Goal: Task Accomplishment & Management: Complete application form

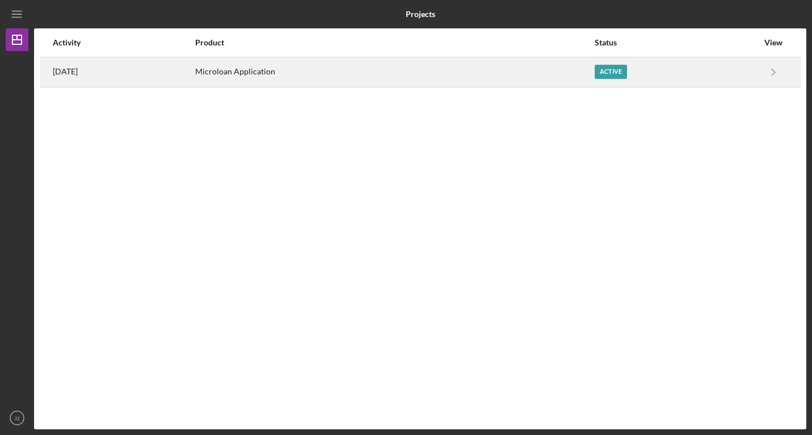
click at [282, 68] on div "Microloan Application" at bounding box center [394, 72] width 398 height 28
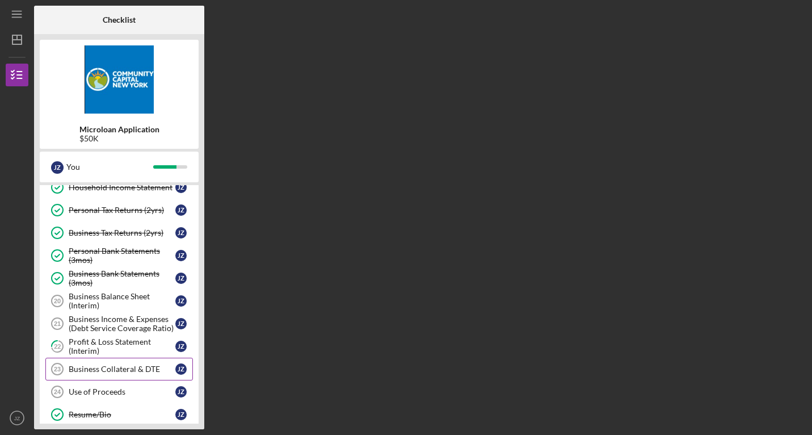
scroll to position [142, 0]
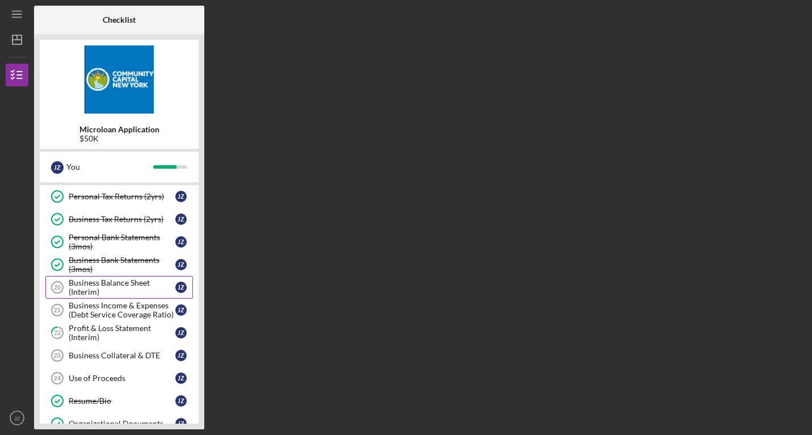
click at [125, 287] on div "Business Balance Sheet (Interim)" at bounding box center [122, 287] width 107 height 18
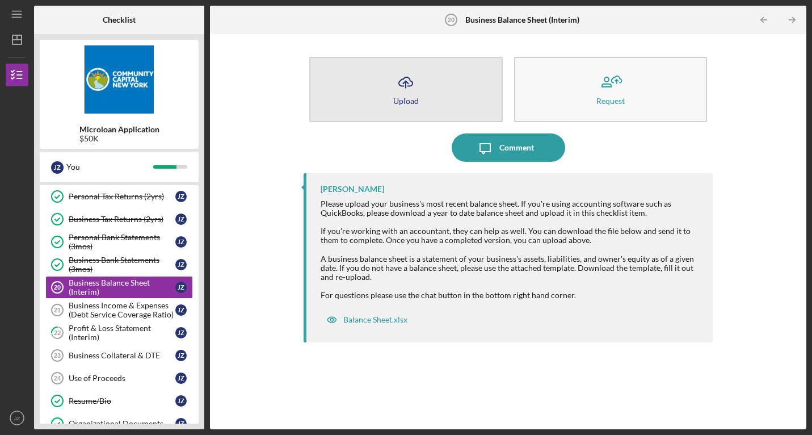
click at [438, 77] on button "Icon/Upload Upload" at bounding box center [406, 89] width 194 height 65
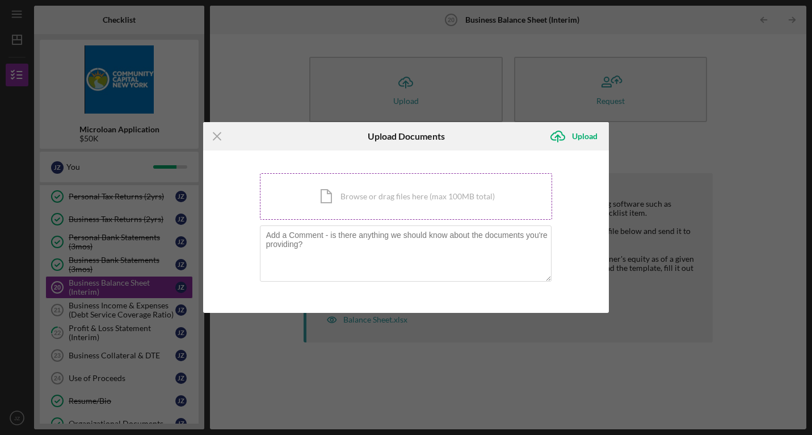
click at [436, 199] on div "Icon/Document Browse or drag files here (max 100MB total) Tap to choose files o…" at bounding box center [406, 196] width 293 height 47
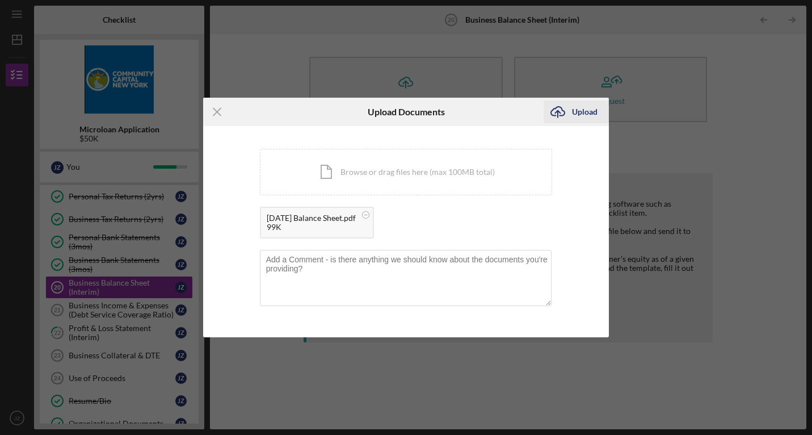
click at [579, 116] on div "Upload" at bounding box center [585, 111] width 26 height 23
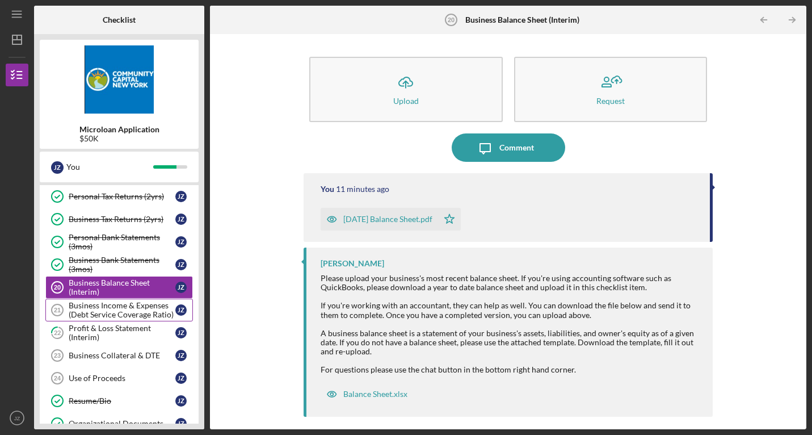
click at [118, 311] on div "Business Income & Expenses (Debt Service Coverage Ratio)" at bounding box center [122, 310] width 107 height 18
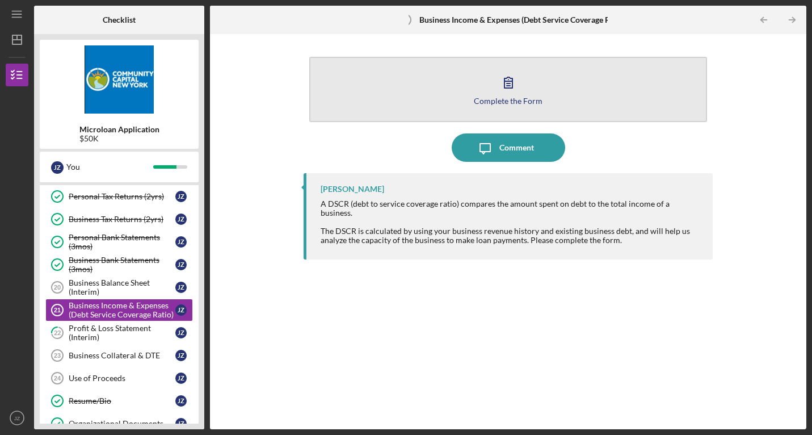
click at [496, 90] on icon "button" at bounding box center [508, 82] width 28 height 28
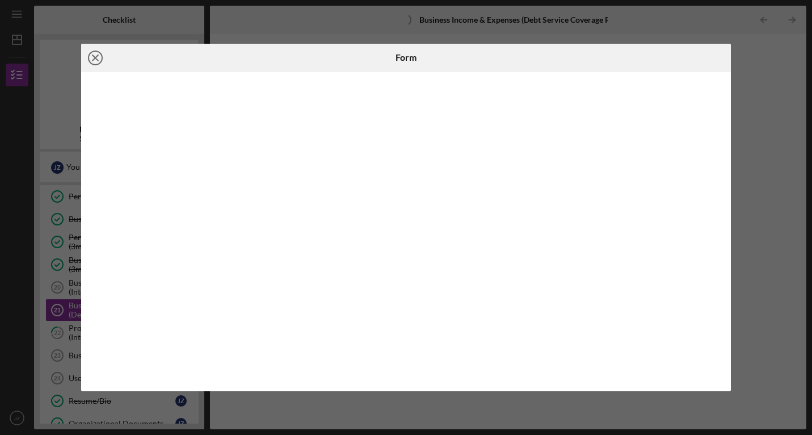
click at [95, 55] on icon "Icon/Close" at bounding box center [95, 58] width 28 height 28
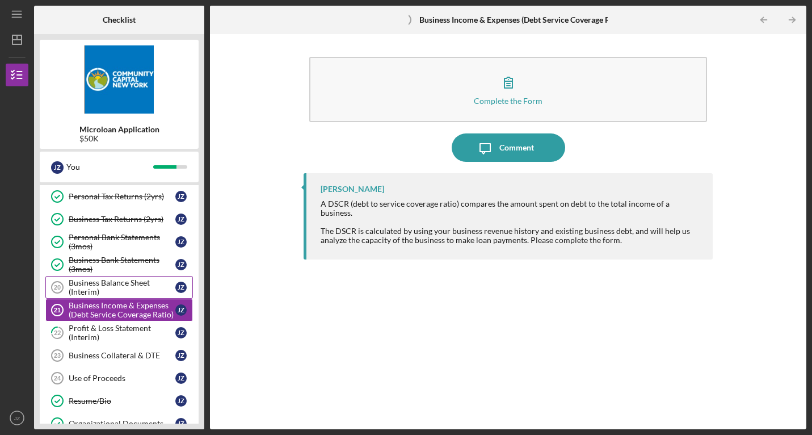
click at [125, 283] on div "Business Balance Sheet (Interim)" at bounding box center [122, 287] width 107 height 18
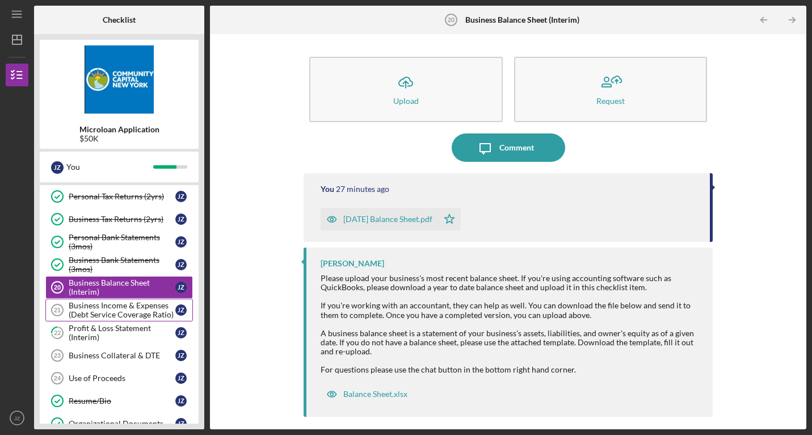
click at [115, 308] on div "Business Income & Expenses (Debt Service Coverage Ratio)" at bounding box center [122, 310] width 107 height 18
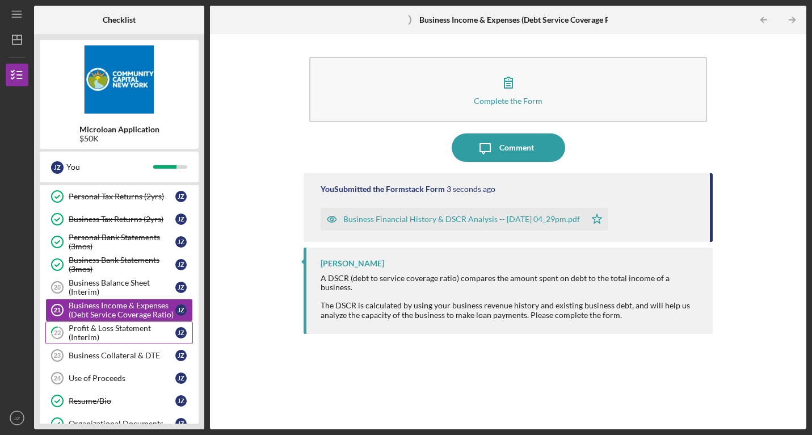
click at [108, 336] on div "Profit & Loss Statement (Interim)" at bounding box center [122, 332] width 107 height 18
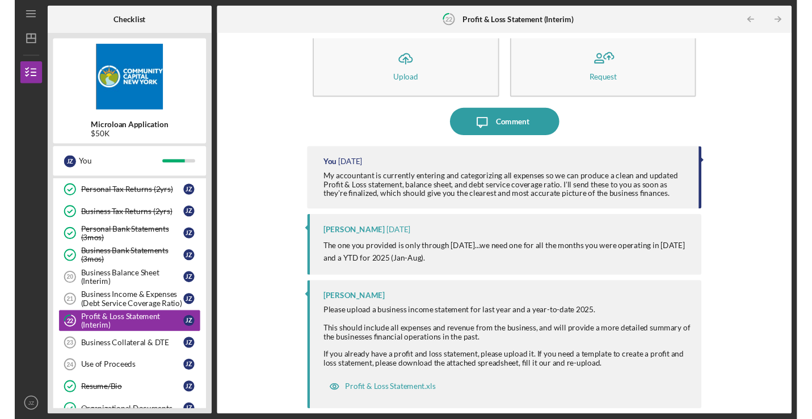
scroll to position [20, 0]
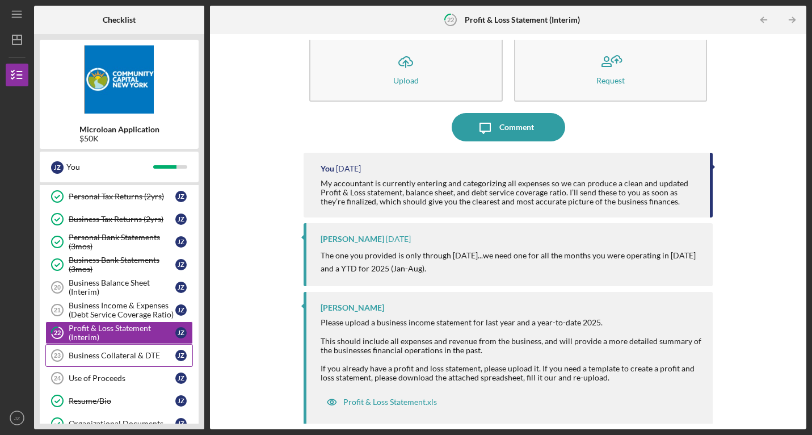
click at [122, 354] on div "Business Collateral & DTE" at bounding box center [122, 355] width 107 height 9
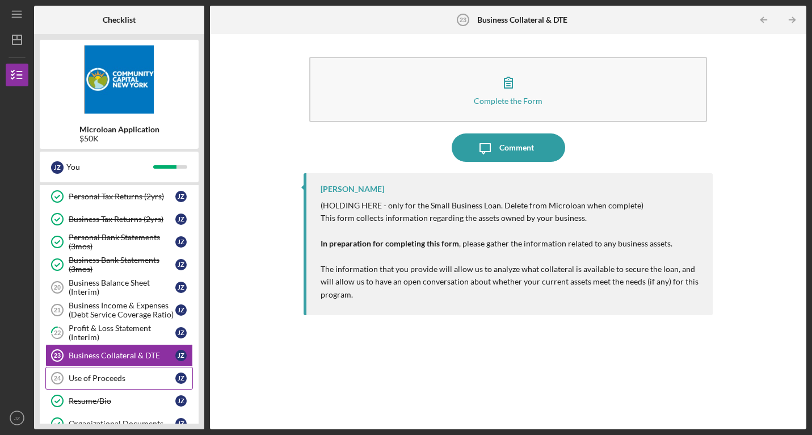
click at [113, 374] on div "Use of Proceeds" at bounding box center [122, 377] width 107 height 9
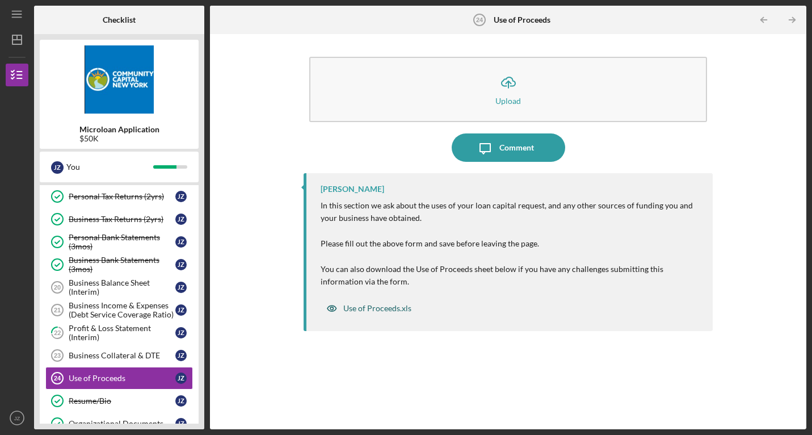
click at [367, 308] on div "Use of Proceeds.xls" at bounding box center [377, 308] width 68 height 9
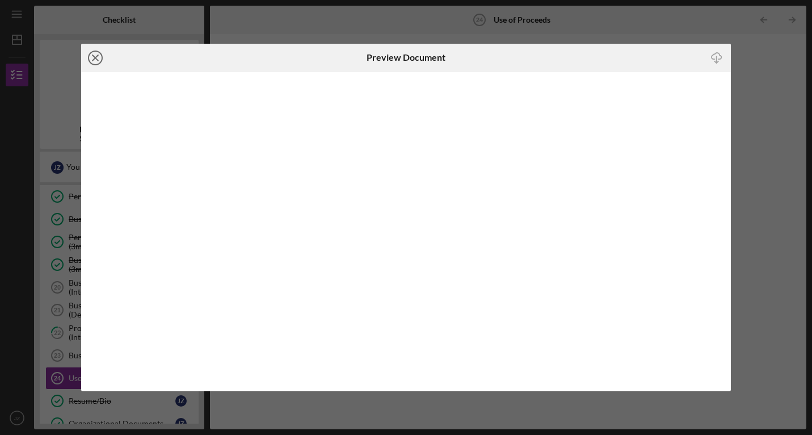
click at [95, 56] on icon "Icon/Close" at bounding box center [95, 58] width 28 height 28
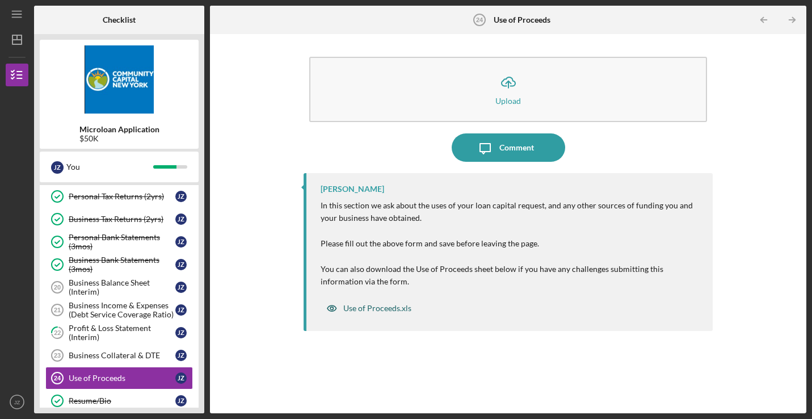
click at [385, 305] on div "Use of Proceeds.xls" at bounding box center [377, 308] width 68 height 9
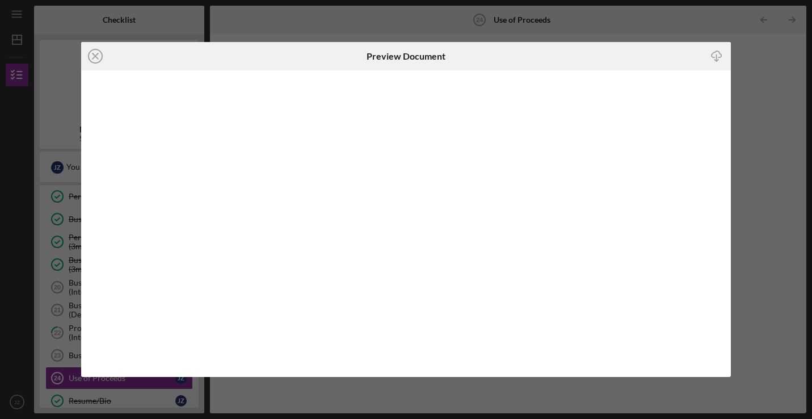
click at [715, 55] on icon "Icon/Download" at bounding box center [717, 56] width 26 height 26
click at [92, 53] on icon "Icon/Close" at bounding box center [95, 56] width 28 height 28
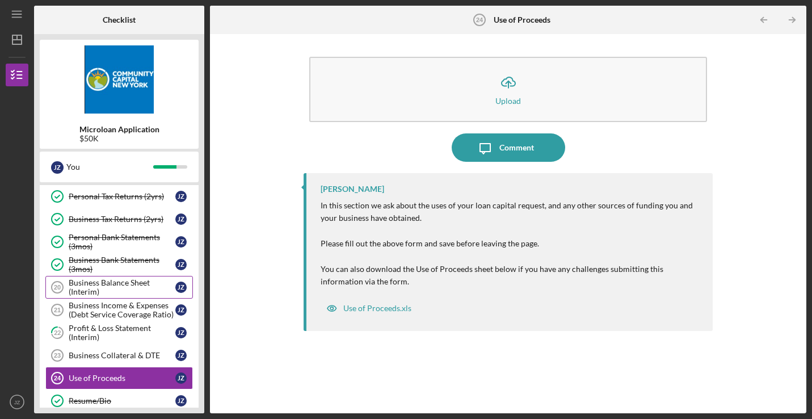
click at [121, 293] on div "Business Balance Sheet (Interim)" at bounding box center [122, 287] width 107 height 18
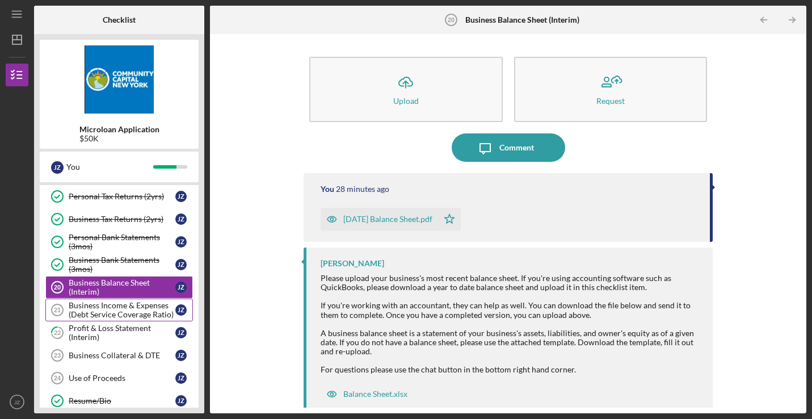
click at [120, 308] on div "Business Income & Expenses (Debt Service Coverage Ratio)" at bounding box center [122, 310] width 107 height 18
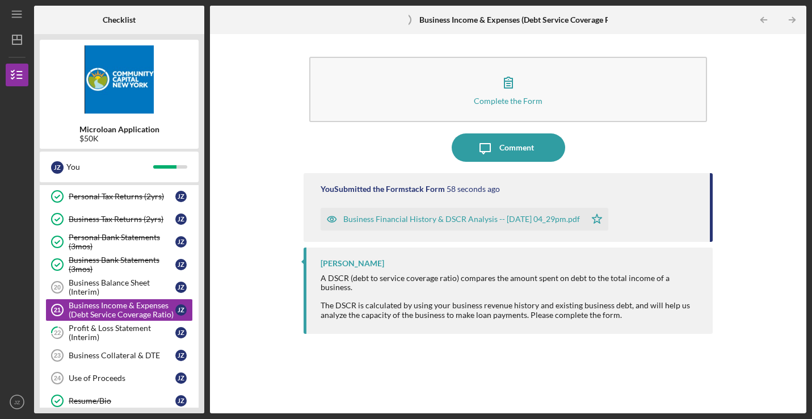
click at [493, 215] on div "Business Financial History & DSCR Analysis -- [DATE] 04_29pm.pdf" at bounding box center [461, 219] width 237 height 9
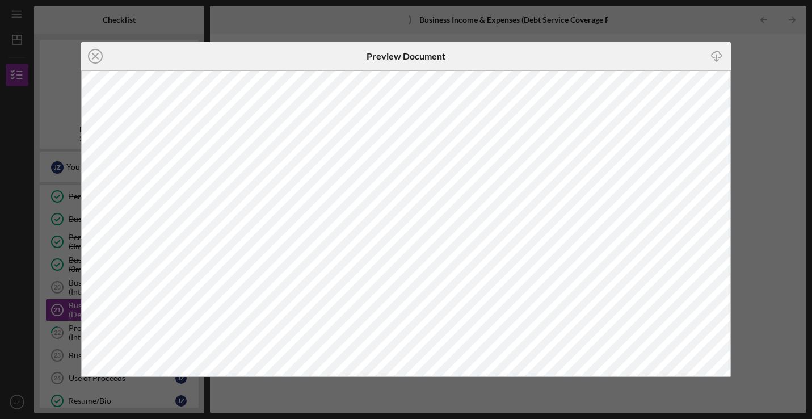
click at [719, 58] on icon "Icon/Download" at bounding box center [717, 56] width 26 height 26
click at [96, 52] on icon "Icon/Close" at bounding box center [95, 56] width 28 height 28
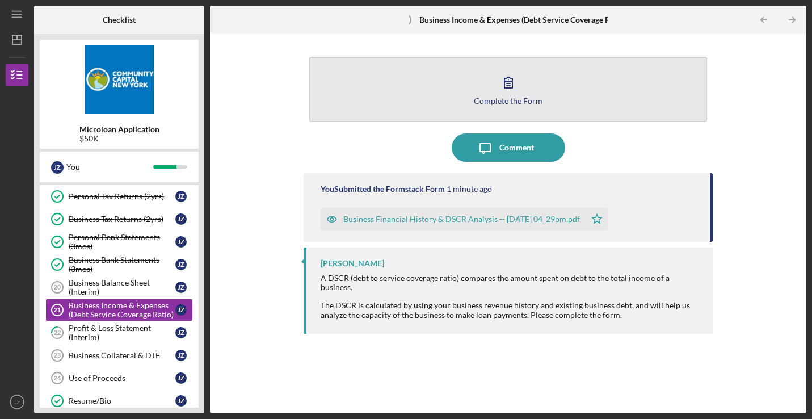
click at [493, 86] on button "Complete the Form Form" at bounding box center [508, 89] width 398 height 65
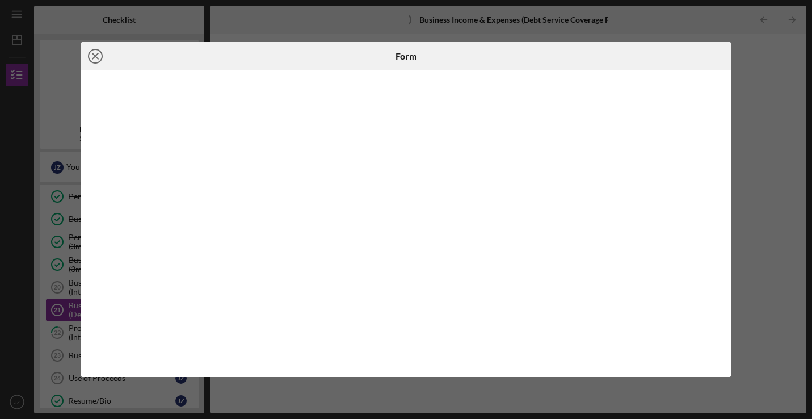
click at [96, 57] on icon "Icon/Close" at bounding box center [95, 56] width 28 height 28
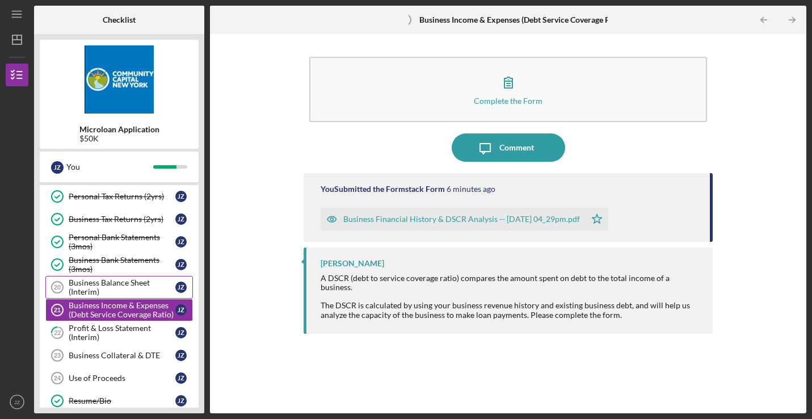
click at [99, 296] on div "Business Balance Sheet (Interim)" at bounding box center [122, 287] width 107 height 18
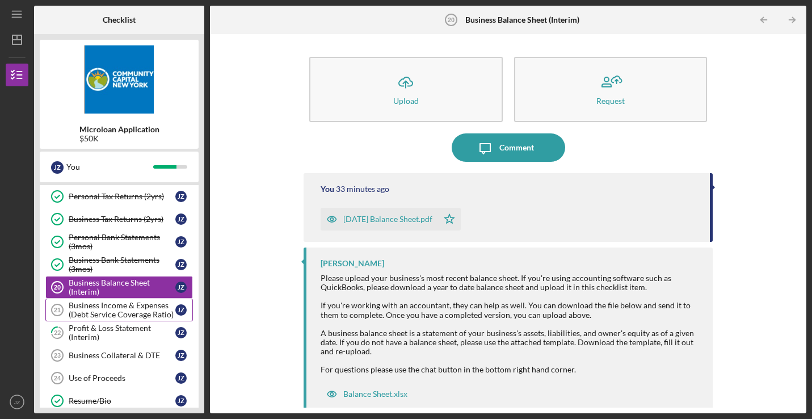
click at [108, 313] on div "Business Income & Expenses (Debt Service Coverage Ratio)" at bounding box center [122, 310] width 107 height 18
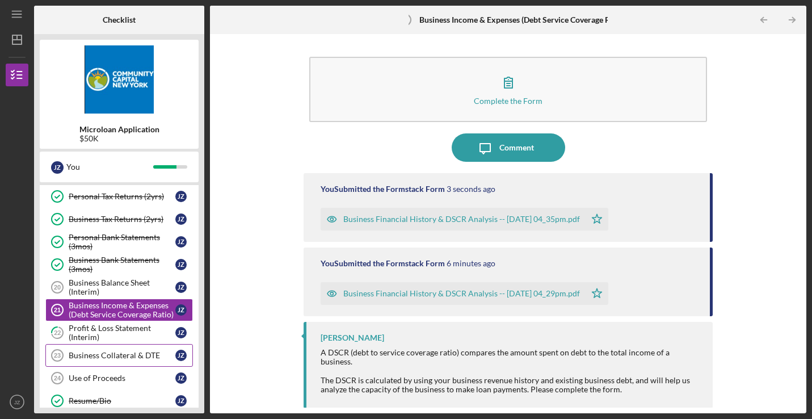
click at [95, 352] on div "Business Collateral & DTE" at bounding box center [122, 355] width 107 height 9
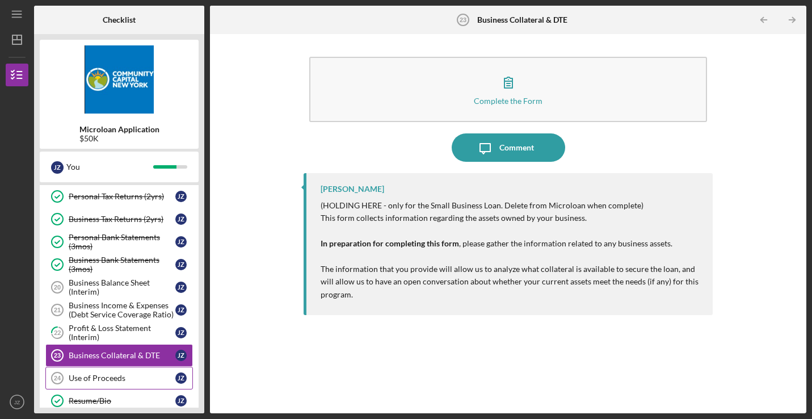
click at [99, 378] on div "Use of Proceeds" at bounding box center [122, 377] width 107 height 9
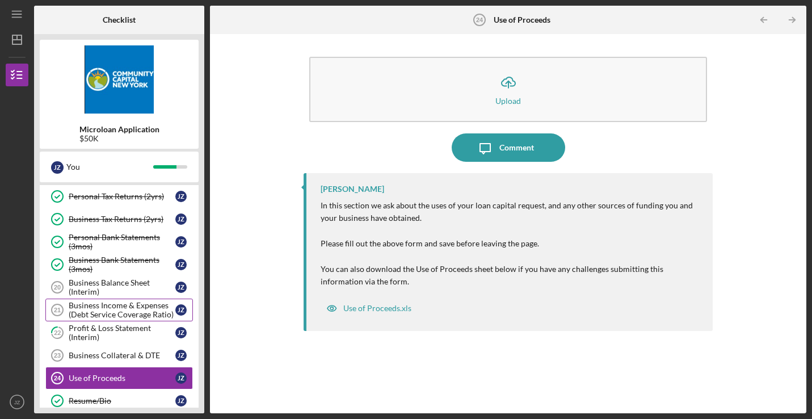
click at [107, 308] on div "Business Income & Expenses (Debt Service Coverage Ratio)" at bounding box center [122, 310] width 107 height 18
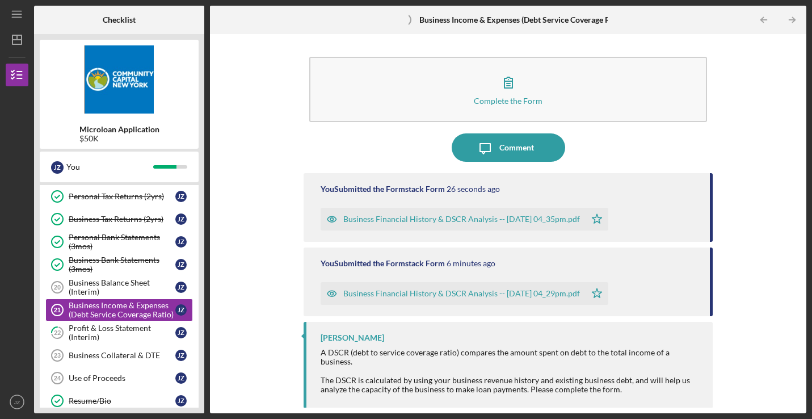
click at [453, 219] on div "Business Financial History & DSCR Analysis -- [DATE] 04_35pm.pdf" at bounding box center [461, 219] width 237 height 9
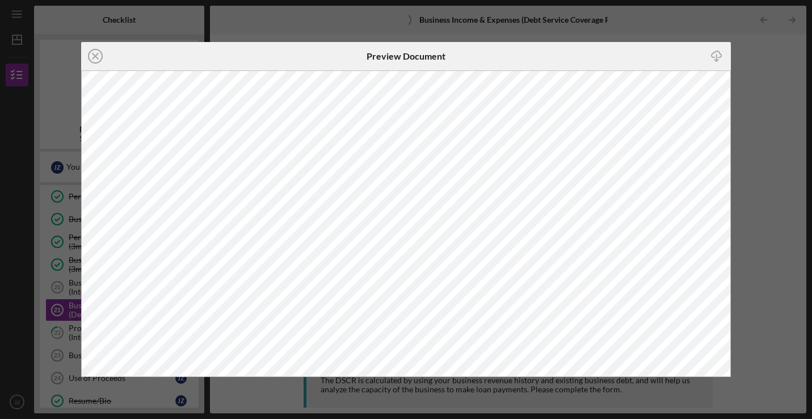
click at [721, 57] on icon "button" at bounding box center [717, 54] width 10 height 6
click at [776, 311] on div "Icon/Close Preview Document Icon/Download" at bounding box center [406, 209] width 812 height 419
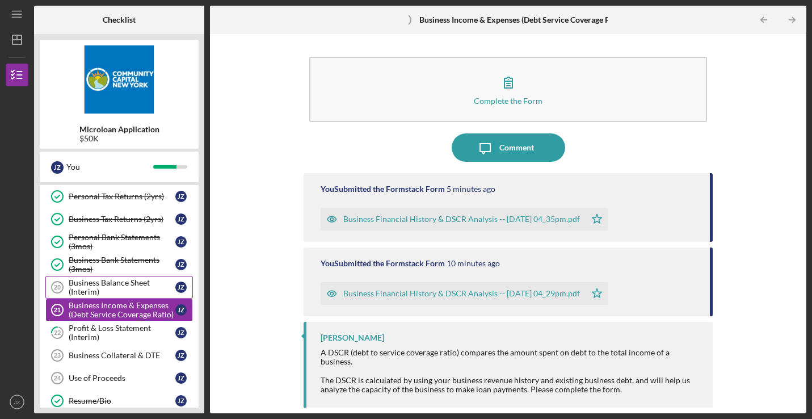
click at [124, 287] on div "Business Balance Sheet (Interim)" at bounding box center [122, 287] width 107 height 18
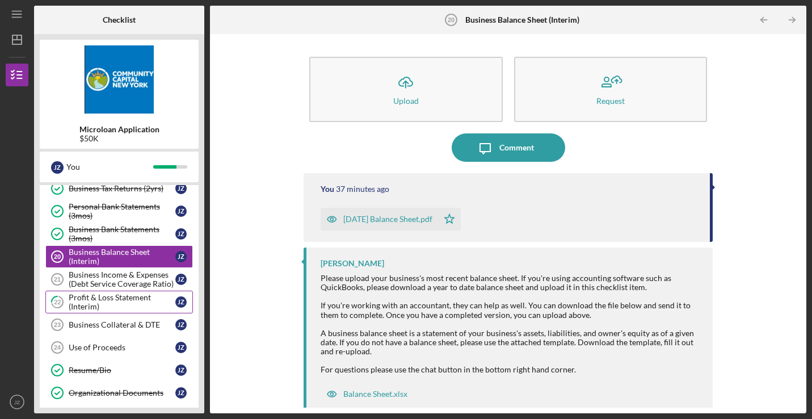
scroll to position [175, 0]
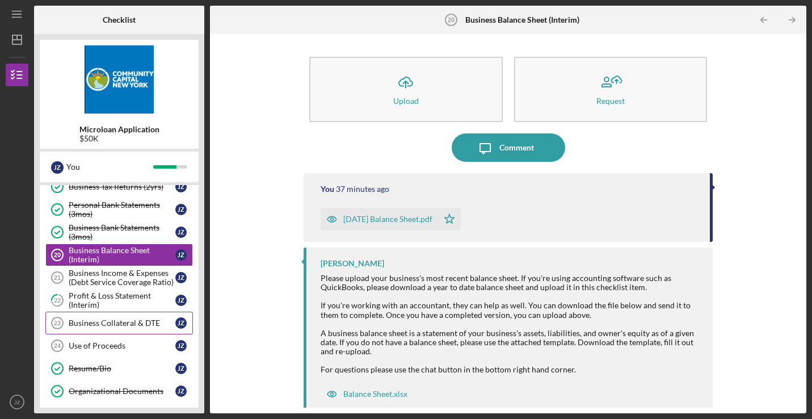
click at [104, 326] on div "Business Collateral & DTE" at bounding box center [122, 322] width 107 height 9
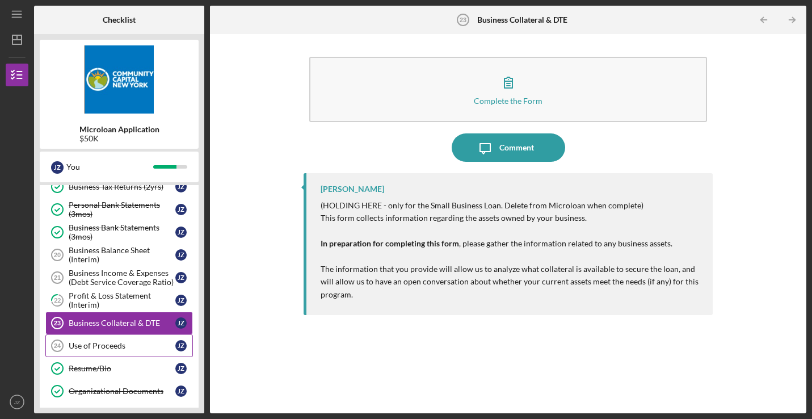
click at [112, 347] on div "Use of Proceeds" at bounding box center [122, 345] width 107 height 9
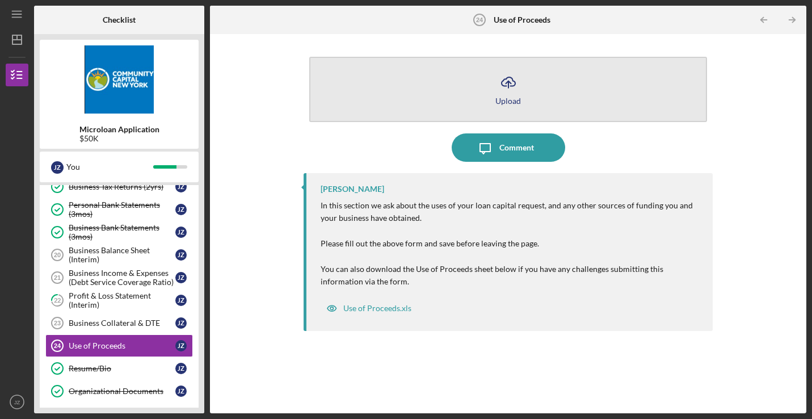
click at [512, 84] on icon "Icon/Upload" at bounding box center [508, 82] width 28 height 28
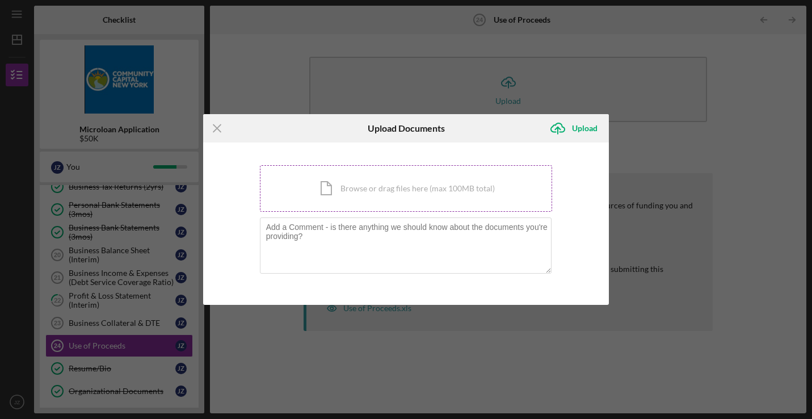
click at [338, 190] on div "Icon/Document Browse or drag files here (max 100MB total) Tap to choose files o…" at bounding box center [406, 188] width 293 height 47
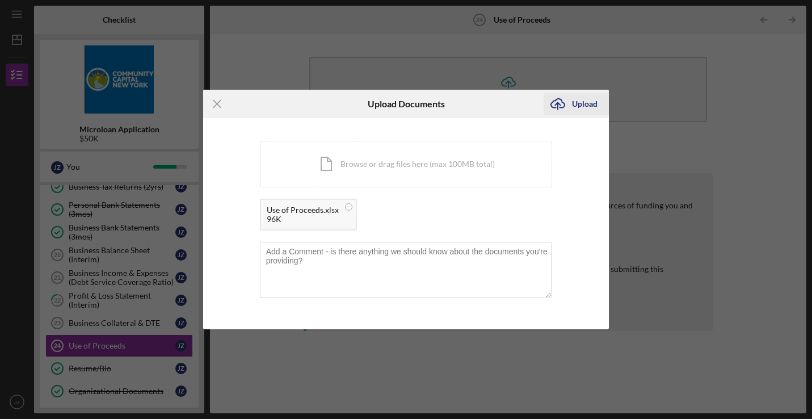
click at [569, 104] on icon "Icon/Upload" at bounding box center [558, 104] width 28 height 28
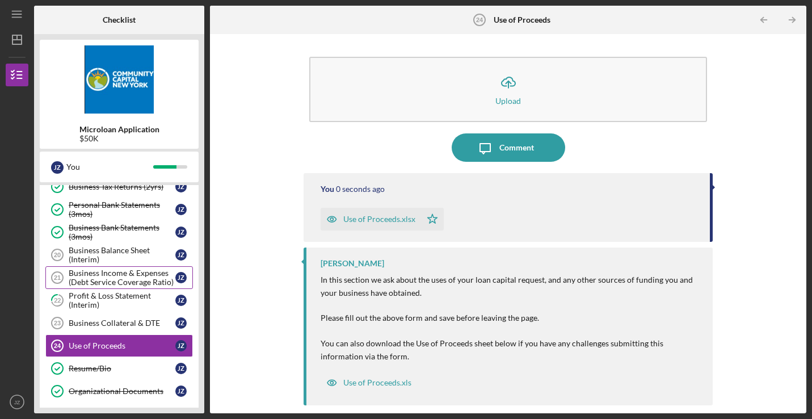
click at [131, 280] on div "Business Income & Expenses (Debt Service Coverage Ratio)" at bounding box center [122, 277] width 107 height 18
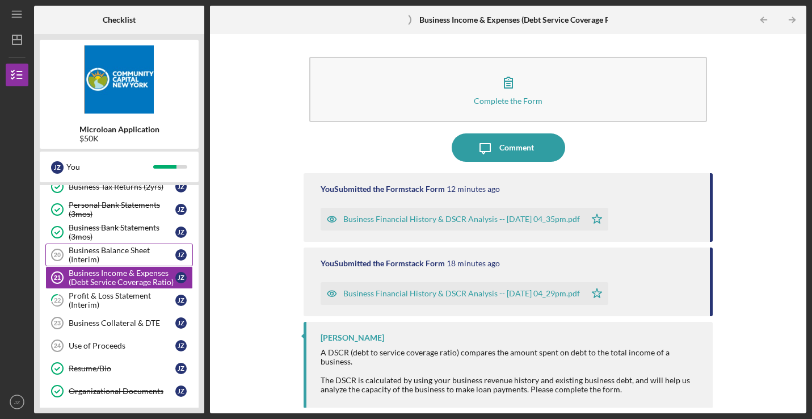
click at [118, 253] on div "Business Balance Sheet (Interim)" at bounding box center [122, 255] width 107 height 18
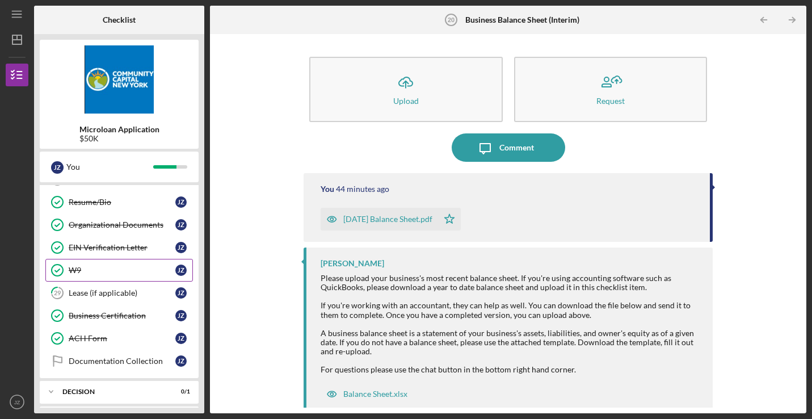
scroll to position [342, 0]
click at [116, 287] on link "29 Lease (if applicable) J Z" at bounding box center [119, 292] width 148 height 23
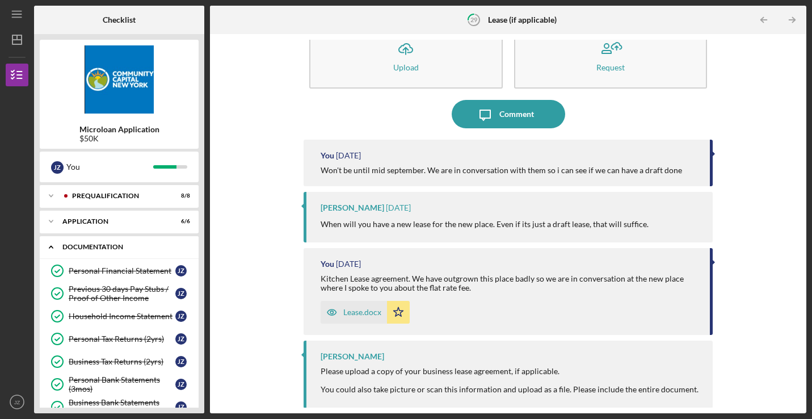
click at [54, 247] on icon "Icon/Expander" at bounding box center [51, 247] width 23 height 23
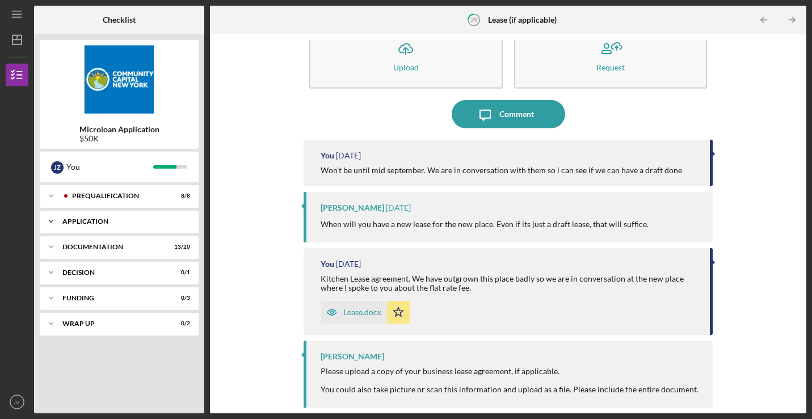
click at [53, 229] on icon "Icon/Expander" at bounding box center [51, 221] width 23 height 23
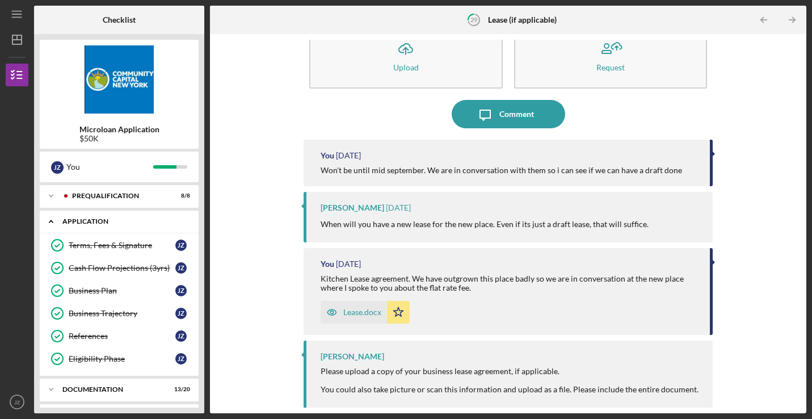
click at [53, 229] on icon "Icon/Expander" at bounding box center [51, 221] width 23 height 23
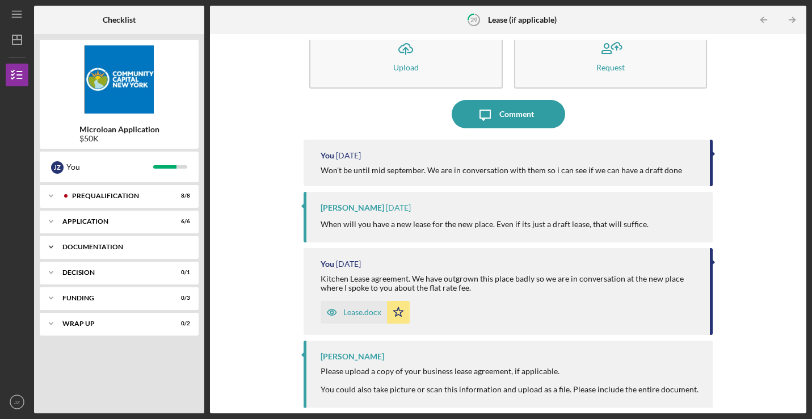
click at [50, 197] on polyline at bounding box center [50, 196] width 3 height 2
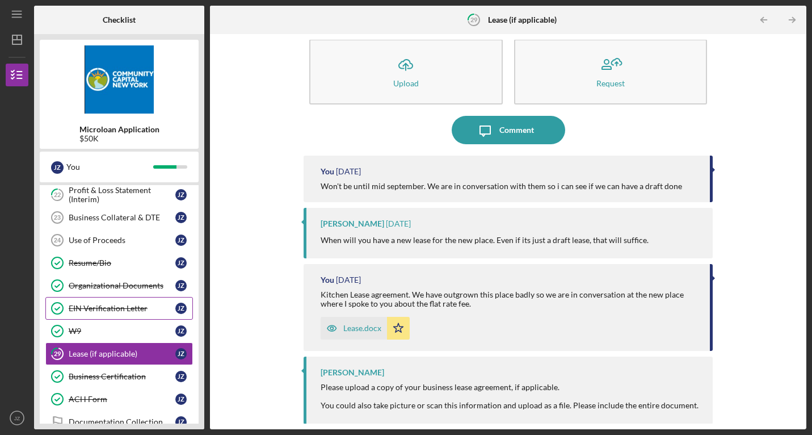
scroll to position [274, 0]
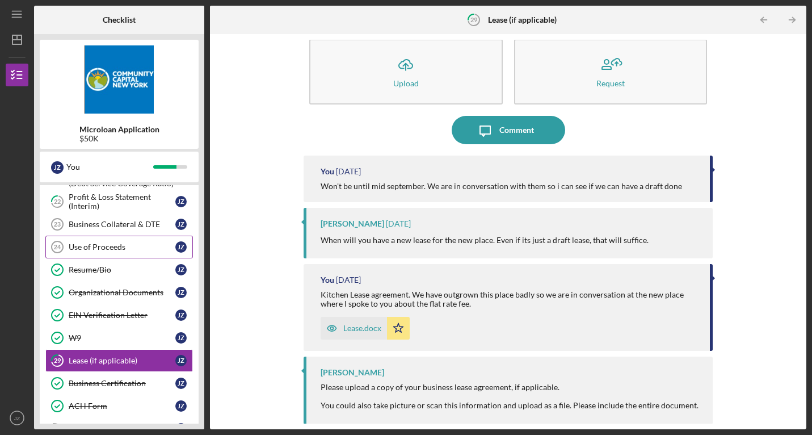
click at [108, 245] on div "Use of Proceeds" at bounding box center [122, 246] width 107 height 9
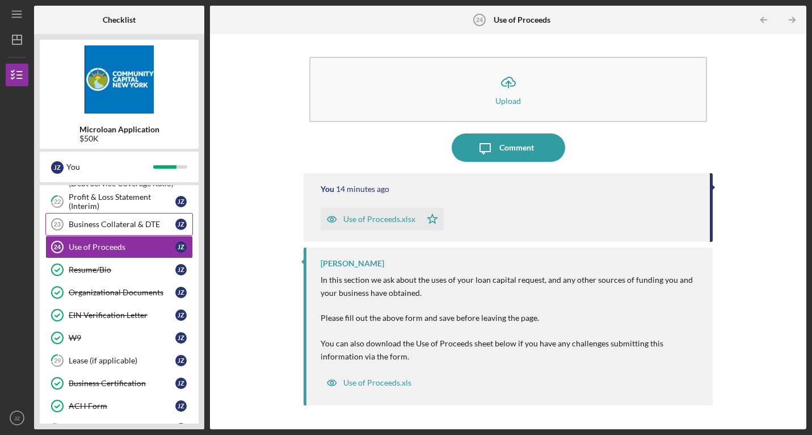
click at [115, 230] on link "Business Collateral & DTE 23 Business Collateral & DTE J Z" at bounding box center [119, 224] width 148 height 23
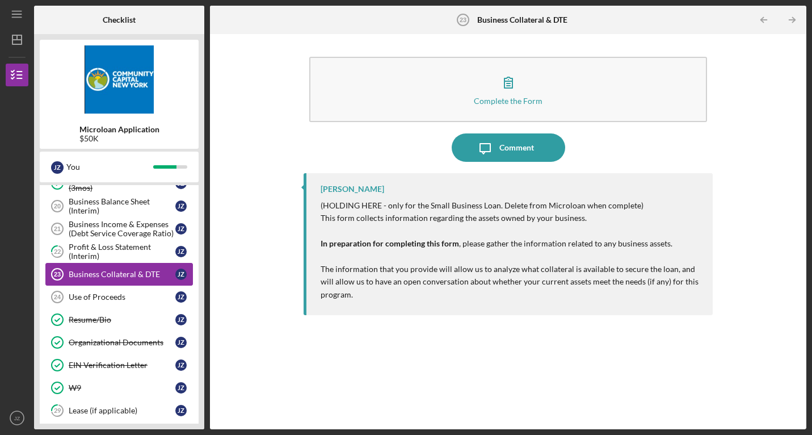
scroll to position [222, 0]
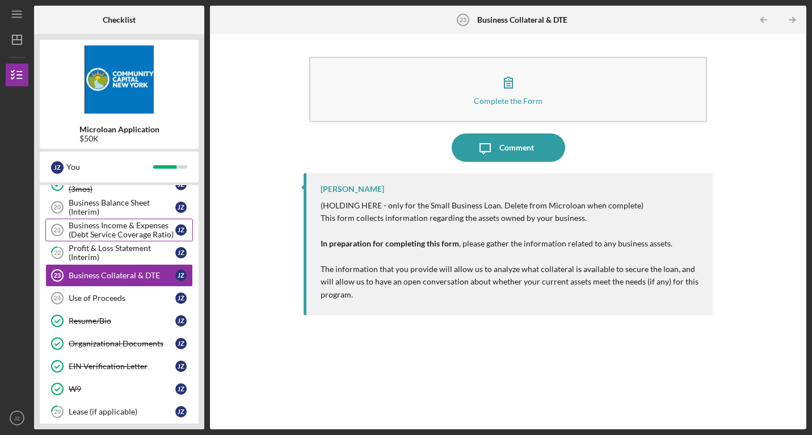
click at [115, 230] on div "Business Income & Expenses (Debt Service Coverage Ratio)" at bounding box center [122, 230] width 107 height 18
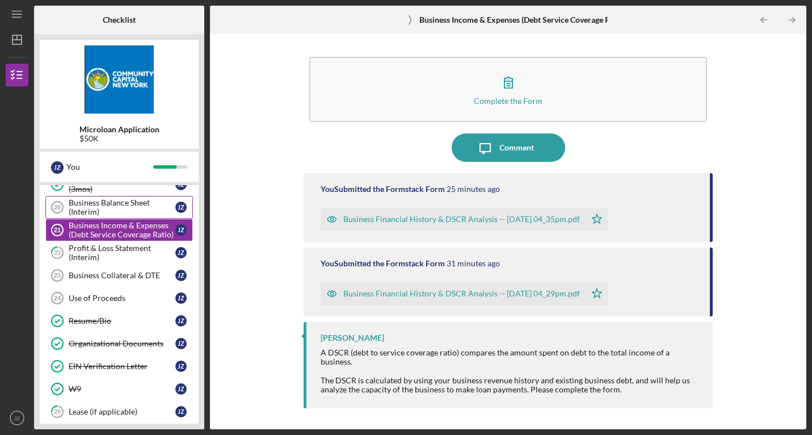
click at [116, 211] on div "Business Balance Sheet (Interim)" at bounding box center [122, 207] width 107 height 18
